Goal: Navigation & Orientation: Find specific page/section

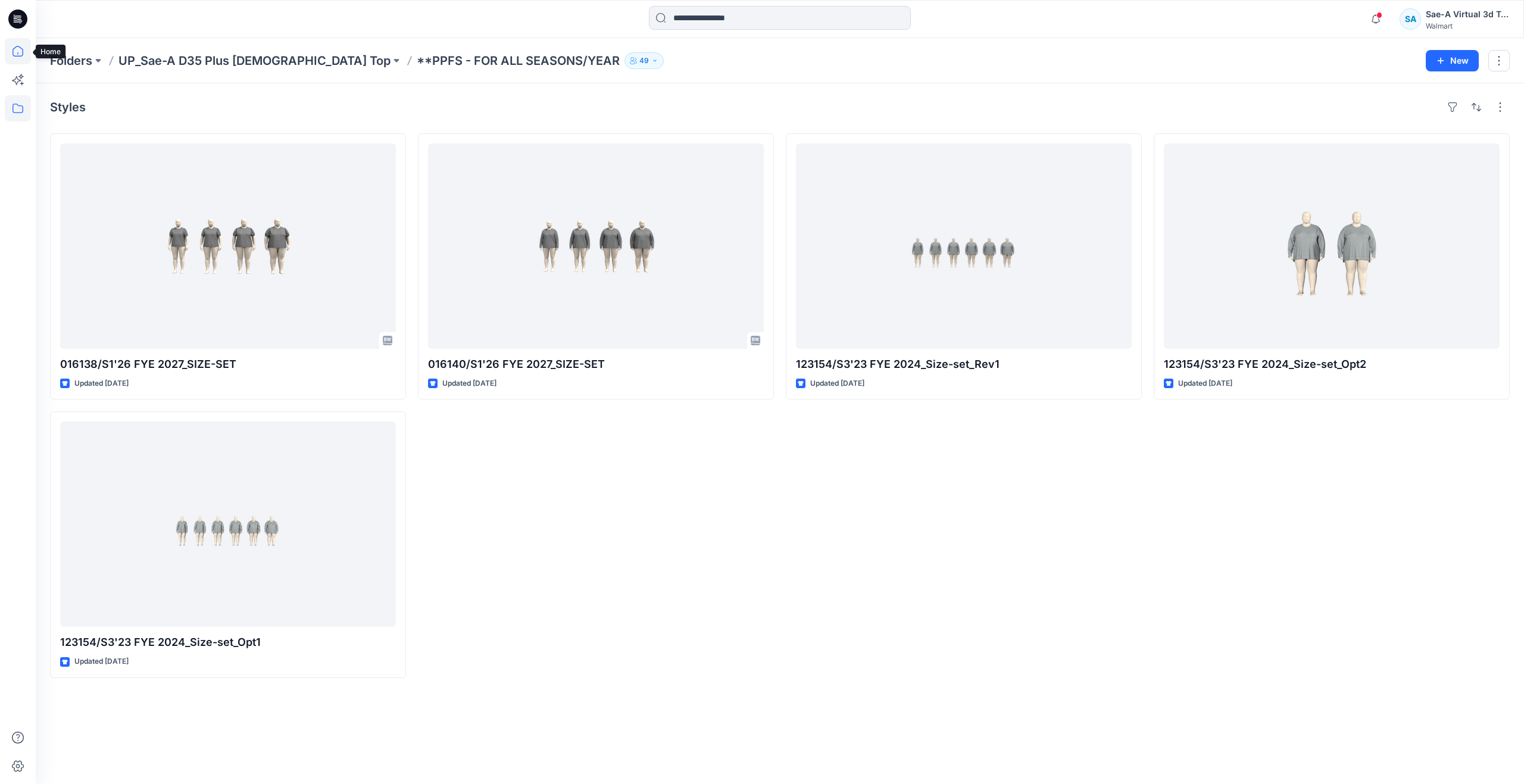
click at [12, 49] on icon at bounding box center [18, 51] width 26 height 26
